Goal: Task Accomplishment & Management: Use online tool/utility

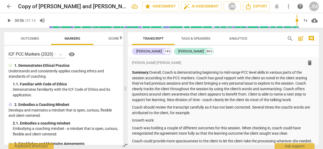
scroll to position [754, 0]
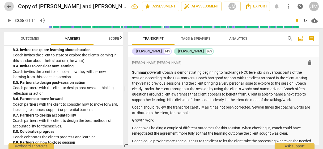
click at [9, 6] on span "arrow_back" at bounding box center [9, 6] width 6 height 6
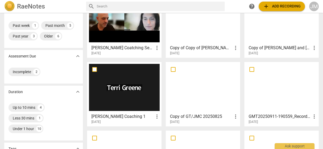
scroll to position [60, 0]
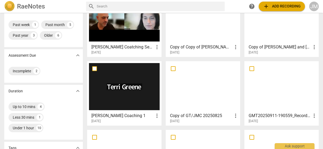
click at [116, 115] on h3 "[PERSON_NAME] Coaching 1" at bounding box center [122, 115] width 62 height 6
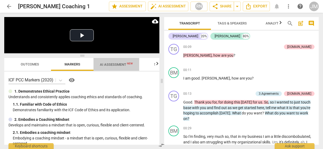
click at [121, 64] on span "AI Assessment New" at bounding box center [116, 64] width 33 height 4
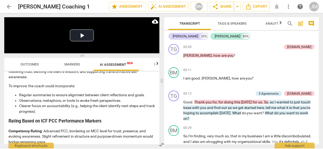
scroll to position [982, 0]
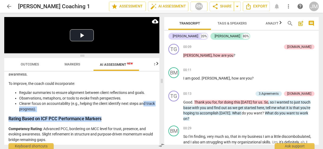
drag, startPoint x: 145, startPoint y: 119, endPoint x: 144, endPoint y: 104, distance: 15.2
click at [10, 6] on span "arrow_back" at bounding box center [9, 6] width 6 height 6
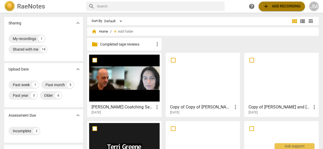
click at [282, 6] on span "add Add recording" at bounding box center [282, 6] width 38 height 6
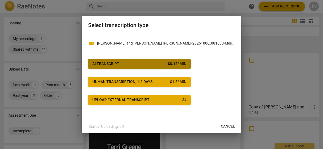
click at [105, 61] on button "AI Transcript $ 0.15 / min" at bounding box center [139, 64] width 103 height 10
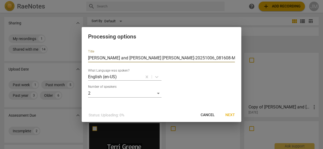
drag, startPoint x: 91, startPoint y: 58, endPoint x: 102, endPoint y: 58, distance: 11.2
click at [102, 58] on input "[PERSON_NAME] and [PERSON_NAME] [PERSON_NAME]-20251006_081608-Meeting Recording" at bounding box center [161, 58] width 147 height 9
drag, startPoint x: 112, startPoint y: 57, endPoint x: 94, endPoint y: 59, distance: 18.6
click at [94, 59] on input "AGrimes and [PERSON_NAME] [PERSON_NAME]-20251006_081608-Meeting Recording" at bounding box center [161, 58] width 147 height 9
click at [97, 58] on input "AG/ [PERSON_NAME] [PERSON_NAME]-20251006_081608-Meeting Recording" at bounding box center [161, 58] width 147 height 9
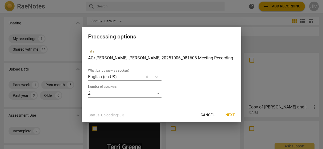
drag, startPoint x: 209, startPoint y: 57, endPoint x: 157, endPoint y: 58, distance: 52.4
click at [157, 58] on input "AG/[PERSON_NAME] [PERSON_NAME]-20251006_081608-Meeting Recording" at bounding box center [161, 58] width 147 height 9
type input "AG/[PERSON_NAME] [PERSON_NAME]-20251006"
click at [228, 114] on span "Next" at bounding box center [230, 115] width 10 height 5
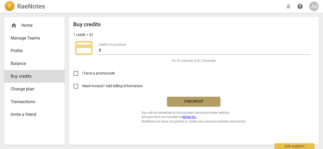
click at [187, 102] on span "Checkout" at bounding box center [193, 101] width 45 height 5
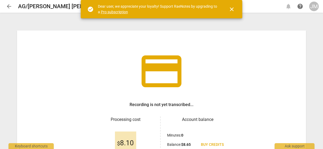
click at [232, 11] on span "close" at bounding box center [231, 9] width 6 height 6
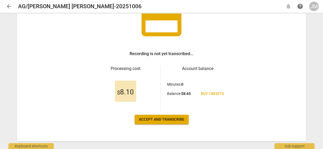
scroll to position [52, 0]
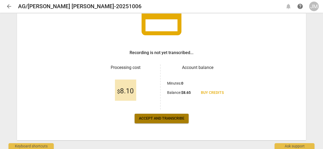
click at [169, 119] on span "Accept and transcribe" at bounding box center [161, 118] width 45 height 5
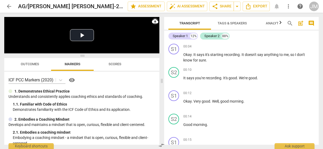
click at [153, 21] on span "cloud_download" at bounding box center [155, 21] width 6 height 6
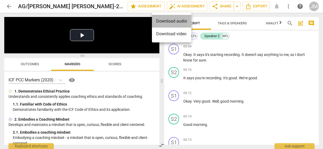
click at [171, 22] on li "Download audio" at bounding box center [171, 21] width 39 height 13
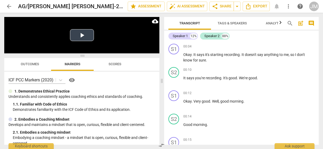
click at [111, 30] on video at bounding box center [81, 35] width 155 height 36
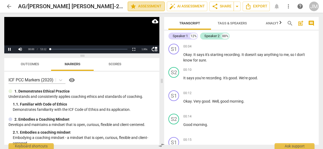
click at [153, 6] on span "star Assessment" at bounding box center [146, 6] width 32 height 6
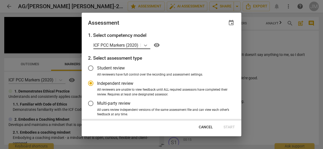
click at [145, 45] on icon at bounding box center [145, 45] width 5 height 5
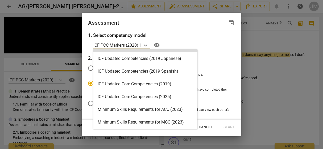
scroll to position [80, 0]
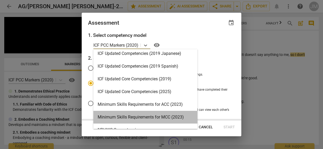
click at [163, 116] on div "Minimum Skills Requirements for MCC (2023)" at bounding box center [145, 117] width 104 height 13
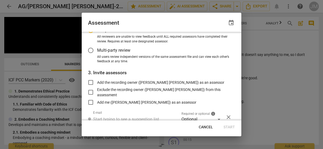
scroll to position [104, 0]
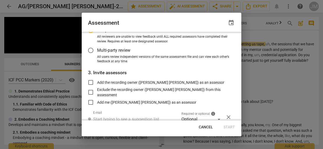
radio input "false"
click at [91, 81] on input "Add the recording owner (Joyce McEwen Crane) as an assessor" at bounding box center [90, 82] width 13 height 13
checkbox input "true"
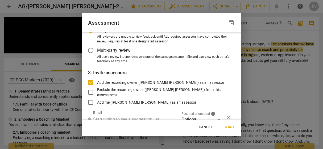
click at [227, 127] on span "Start" at bounding box center [228, 127] width 11 height 5
radio input "false"
type input "Joyce McEwen Crane <jmcewencrane@kansasleadershipcenter.org>"
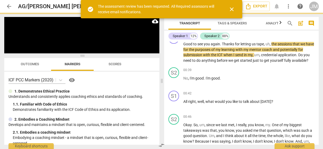
scroll to position [44, 0]
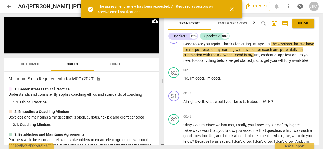
click at [232, 11] on span "close" at bounding box center [231, 9] width 6 height 6
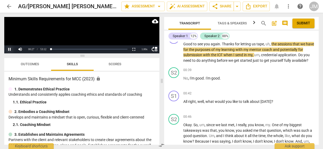
click at [10, 48] on button "Pause" at bounding box center [9, 49] width 11 height 8
click at [7, 5] on span "arrow_back" at bounding box center [9, 6] width 6 height 6
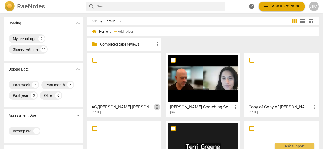
click at [156, 108] on span "more_vert" at bounding box center [157, 107] width 6 height 6
click at [115, 62] on div at bounding box center [161, 74] width 323 height 149
drag, startPoint x: 135, startPoint y: 64, endPoint x: 108, endPoint y: 65, distance: 27.4
click at [108, 65] on div at bounding box center [124, 78] width 70 height 47
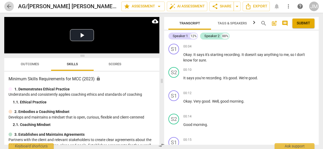
click at [10, 5] on span "arrow_back" at bounding box center [9, 6] width 6 height 6
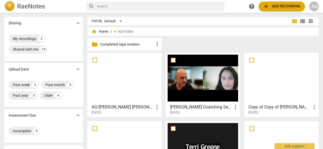
click at [103, 31] on span "home Home" at bounding box center [99, 31] width 16 height 5
drag, startPoint x: 139, startPoint y: 68, endPoint x: 127, endPoint y: 111, distance: 45.3
click at [127, 111] on div "[DATE]" at bounding box center [125, 113] width 69 height 5
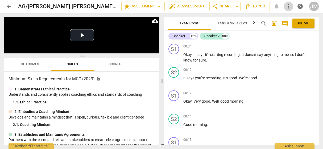
click at [286, 6] on span "more_vert" at bounding box center [288, 6] width 6 height 6
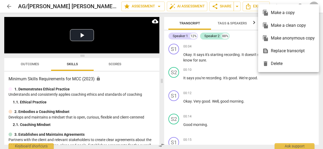
click at [282, 25] on div "file_copy Make a clean copy" at bounding box center [288, 25] width 52 height 13
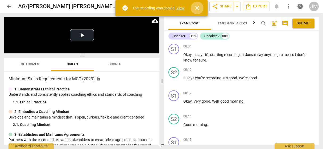
click at [196, 7] on span "close" at bounding box center [197, 8] width 6 height 6
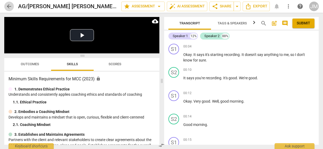
click at [10, 5] on span "arrow_back" at bounding box center [9, 6] width 6 height 6
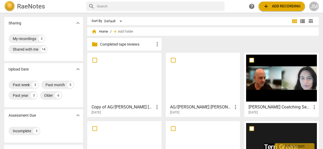
click at [125, 76] on div at bounding box center [124, 78] width 70 height 47
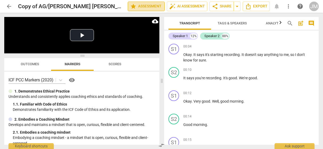
click at [156, 6] on span "star Assessment" at bounding box center [146, 6] width 32 height 6
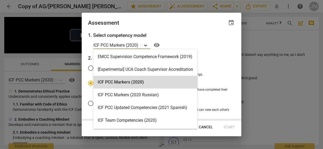
click at [147, 44] on icon at bounding box center [145, 45] width 5 height 5
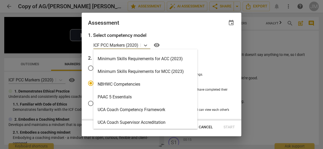
scroll to position [126, 0]
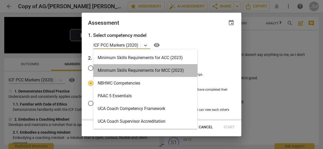
click at [164, 68] on div "Minimum Skills Requirements for MCC (2023)" at bounding box center [145, 70] width 104 height 13
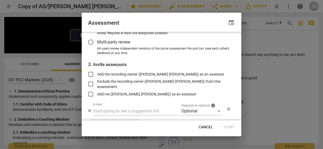
scroll to position [77, 0]
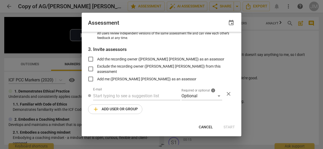
radio input "false"
click at [91, 58] on input "Add the recording owner (Joyce McEwen Crane) as an assessor" at bounding box center [90, 59] width 13 height 13
checkbox input "true"
click at [228, 125] on span "Start" at bounding box center [228, 127] width 11 height 5
radio input "false"
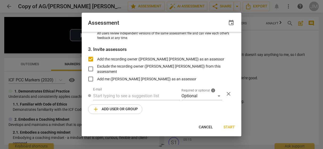
type input "Joyce McEwen Crane <jmcewencrane@kansasleadershipcenter.org>"
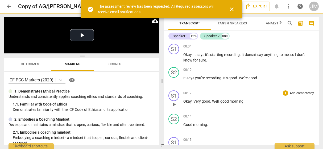
scroll to position [44, 0]
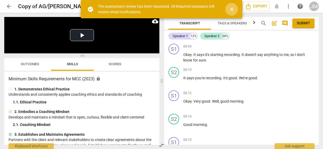
click at [230, 11] on span "close" at bounding box center [231, 9] width 6 height 6
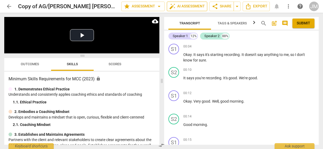
click at [185, 4] on span "auto_fix_high AI Assessment" at bounding box center [187, 6] width 36 height 6
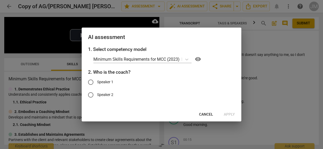
click at [296, 113] on div at bounding box center [161, 74] width 323 height 149
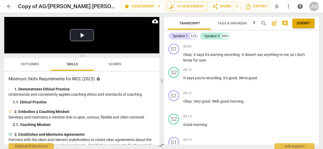
click at [198, 6] on span "auto_fix_high AI Assessment" at bounding box center [187, 6] width 36 height 6
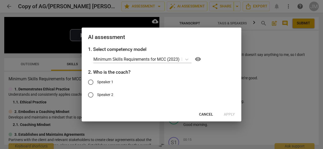
click at [301, 87] on div at bounding box center [161, 74] width 323 height 149
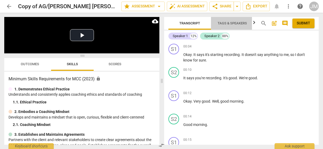
click at [227, 24] on span "Tags & Speakers" at bounding box center [231, 23] width 29 height 4
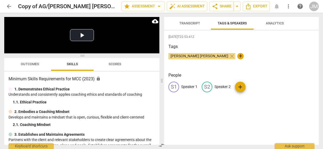
click at [187, 86] on p "Speaker 1" at bounding box center [189, 87] width 16 height 6
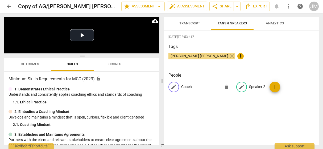
type input "Coach"
click at [249, 85] on p "Speaker 2" at bounding box center [257, 87] width 16 height 6
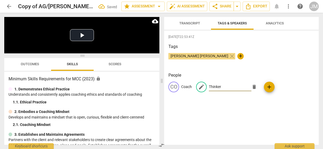
type input "Thinker"
click at [260, 119] on div "2025-10-06T22:53:41Z Tags Joyce McEwen Crane close + People CO Coach edit Think…" at bounding box center [241, 88] width 154 height 115
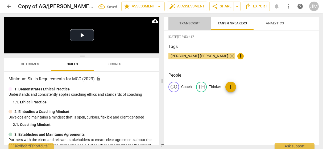
click at [193, 23] on span "Transcript" at bounding box center [189, 23] width 21 height 4
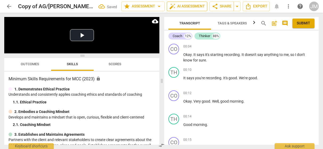
click at [190, 7] on span "auto_fix_high AI Assessment" at bounding box center [187, 6] width 36 height 6
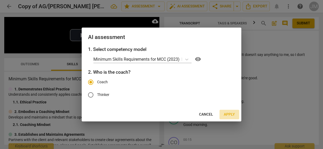
click at [228, 113] on span "Apply" at bounding box center [228, 114] width 11 height 5
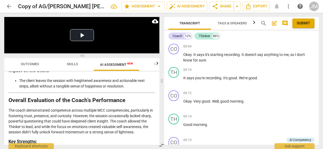
scroll to position [1100, 0]
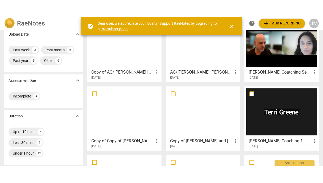
scroll to position [53, 0]
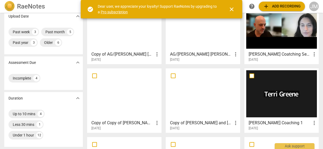
click at [195, 103] on div at bounding box center [203, 93] width 71 height 47
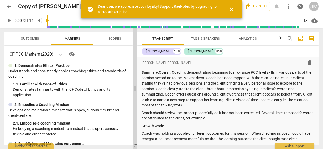
drag, startPoint x: 162, startPoint y: 90, endPoint x: 129, endPoint y: 90, distance: 33.8
click at [133, 90] on span at bounding box center [134, 88] width 3 height 121
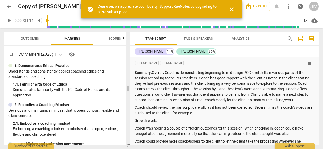
drag, startPoint x: 234, startPoint y: 11, endPoint x: 231, endPoint y: 9, distance: 3.2
click at [233, 9] on span "close" at bounding box center [232, 9] width 6 height 6
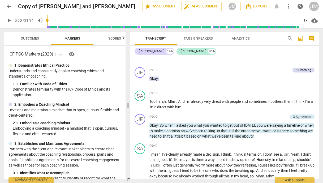
scroll to position [1032, 0]
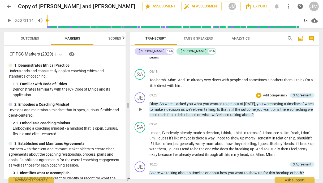
drag, startPoint x: 317, startPoint y: 97, endPoint x: 316, endPoint y: 100, distance: 3.3
click at [316, 100] on div "JE play_arrow pause 09:27 + Add competency 3.Agreement keyboard_arrow_right Oka…" at bounding box center [224, 104] width 189 height 29
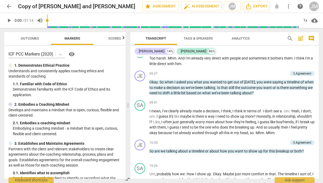
scroll to position [1061, 0]
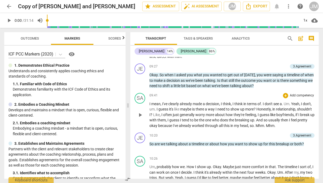
click at [316, 99] on div "SA play_arrow pause 09:41 + Add competency keyboard_arrow_right I mean , I've c…" at bounding box center [224, 111] width 189 height 40
drag, startPoint x: 317, startPoint y: 98, endPoint x: 316, endPoint y: 101, distance: 2.7
click at [316, 101] on div "SA play_arrow pause 09:41 + Add competency keyboard_arrow_right I mean , I've c…" at bounding box center [224, 111] width 189 height 40
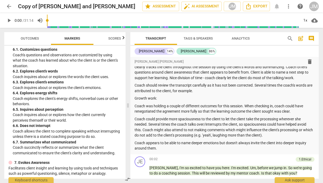
scroll to position [413, 0]
